Goal: Task Accomplishment & Management: Use online tool/utility

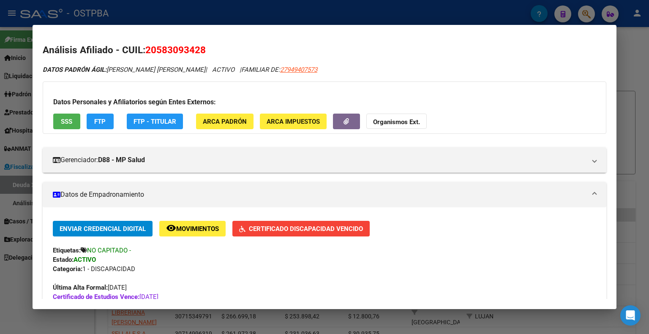
scroll to position [322, 0]
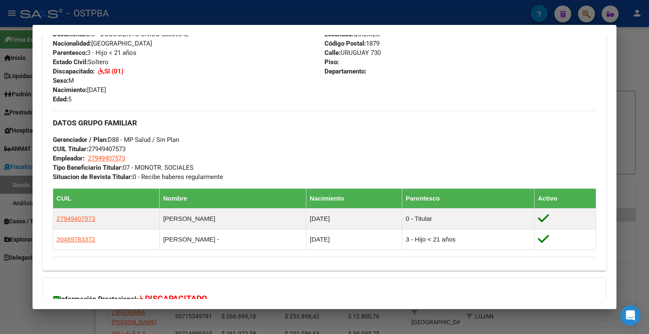
click at [273, 11] on div at bounding box center [324, 167] width 649 height 334
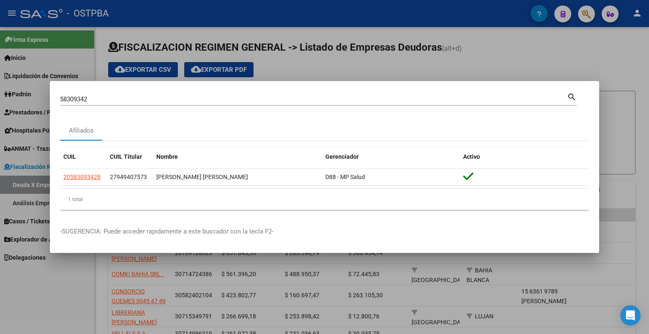
click at [553, 62] on div at bounding box center [324, 167] width 649 height 334
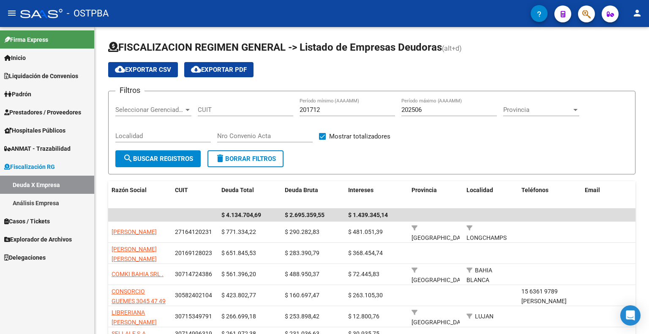
click at [62, 116] on span "Prestadores / Proveedores" at bounding box center [42, 112] width 77 height 9
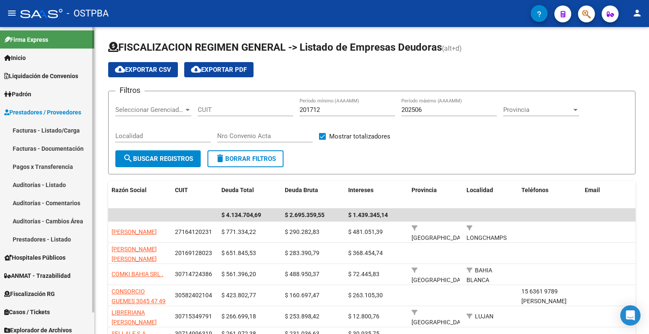
click at [60, 184] on link "Auditorías - Listado" at bounding box center [47, 185] width 94 height 18
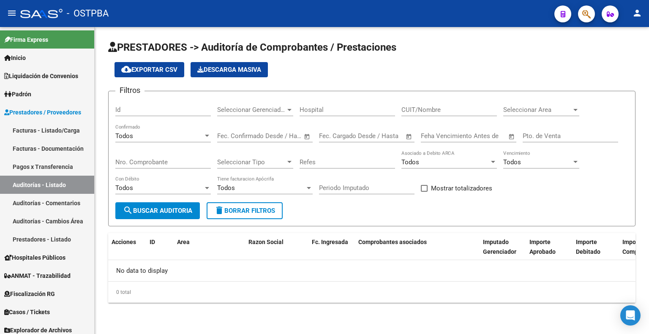
click at [164, 143] on div "Todos Confirmado" at bounding box center [162, 137] width 95 height 26
click at [171, 210] on span "search Buscar Auditoria" at bounding box center [157, 211] width 69 height 8
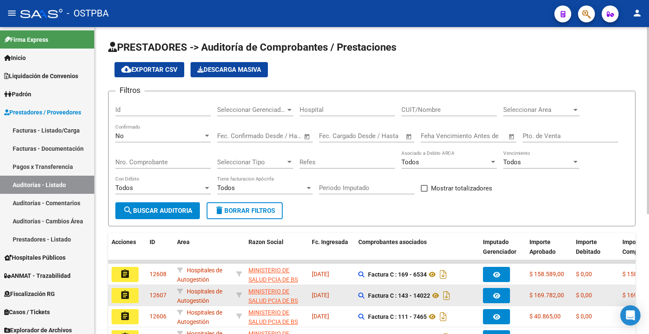
scroll to position [42, 0]
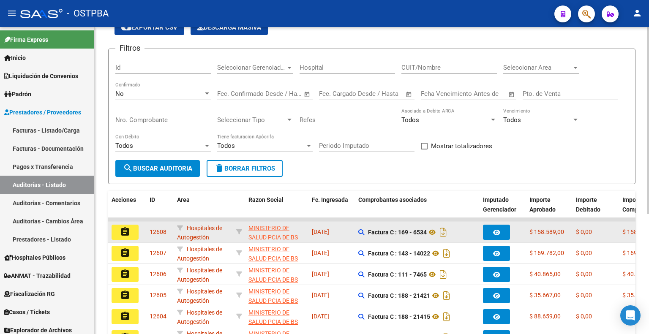
click at [129, 231] on mat-icon "assignment" at bounding box center [125, 232] width 10 height 10
